Goal: Find specific page/section: Find specific page/section

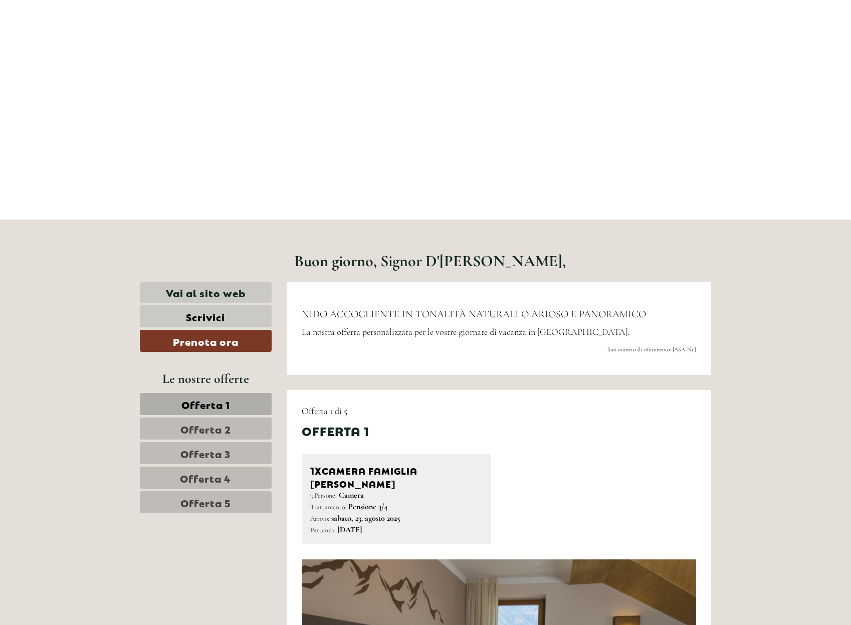
scroll to position [501, 0]
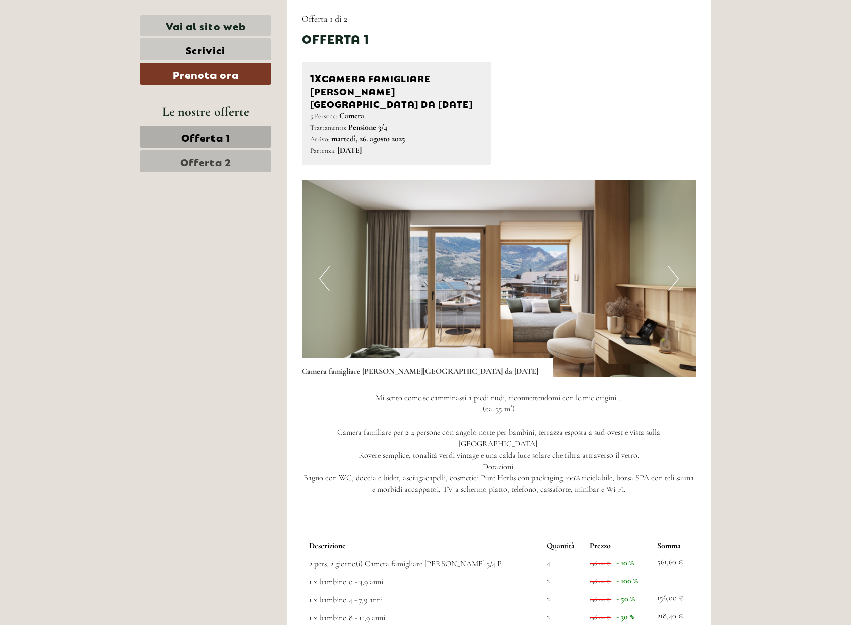
scroll to position [752, 0]
